Goal: Find specific page/section: Find specific page/section

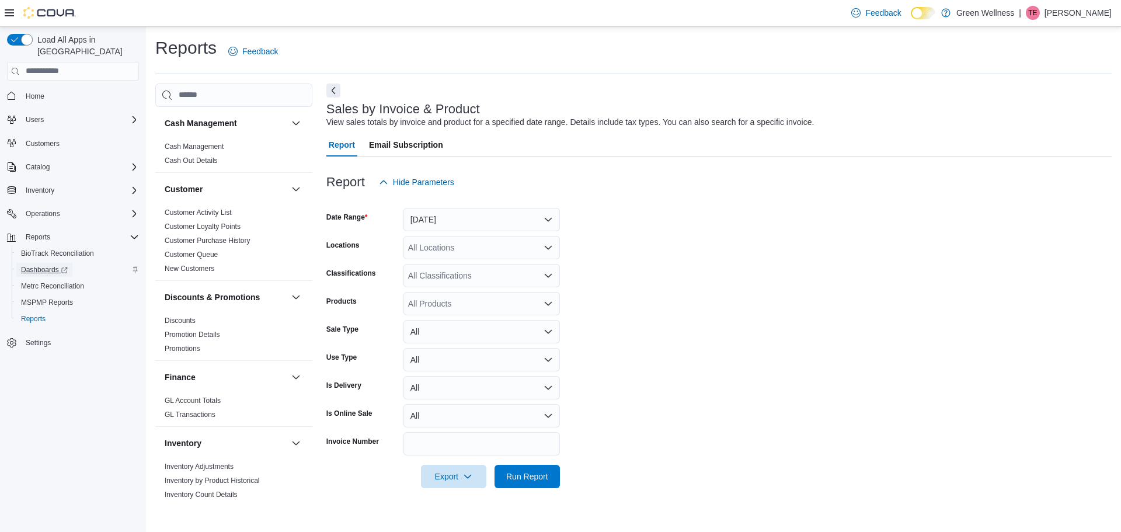
click at [38, 265] on span "Dashboards" at bounding box center [44, 269] width 47 height 9
